Goal: Information Seeking & Learning: Learn about a topic

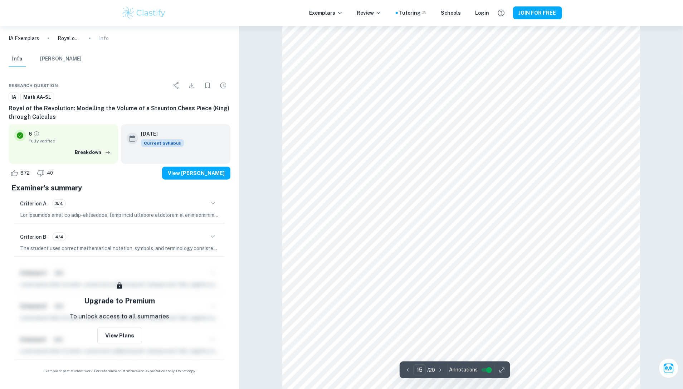
scroll to position [6876, 0]
type input "18"
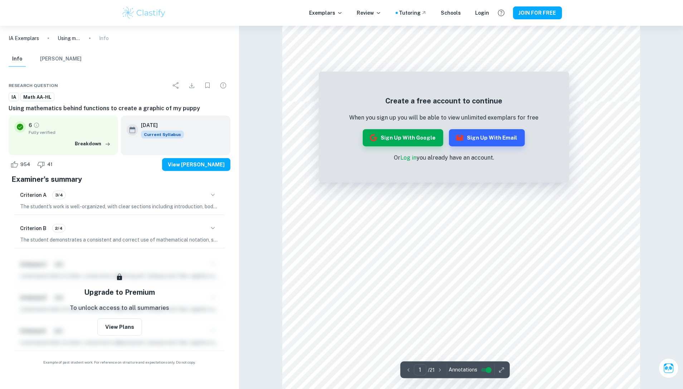
scroll to position [709, 0]
